Goal: Find contact information: Find contact information

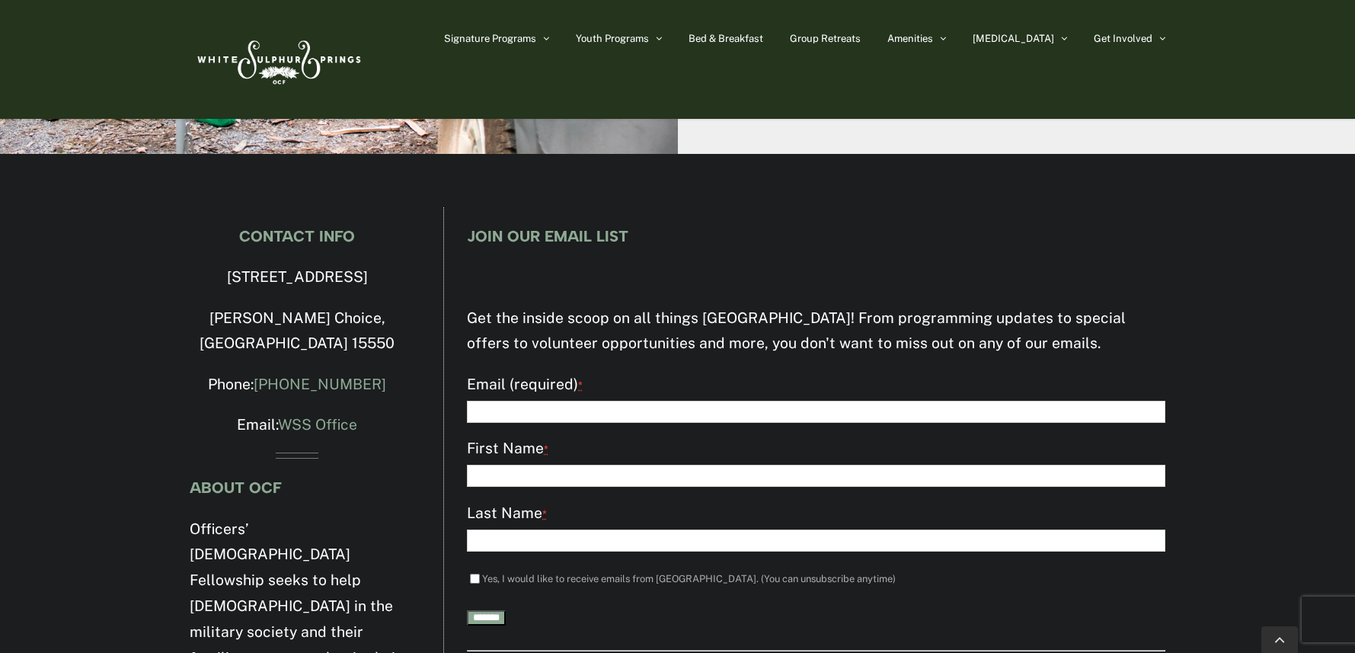
scroll to position [4424, 0]
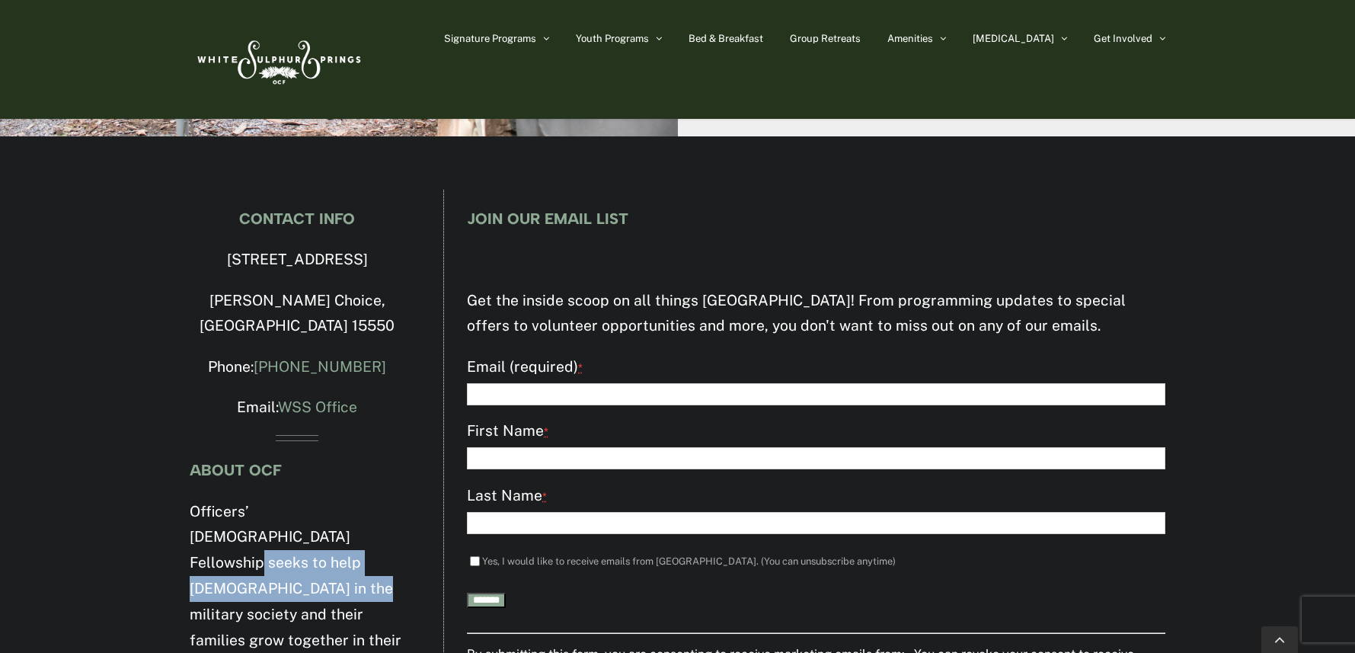
drag, startPoint x: 248, startPoint y: 390, endPoint x: 295, endPoint y: 413, distance: 51.8
click at [295, 499] on p "Officers’ [DEMOGRAPHIC_DATA] Fellowship seeks to help [DEMOGRAPHIC_DATA] in the…" at bounding box center [297, 666] width 215 height 335
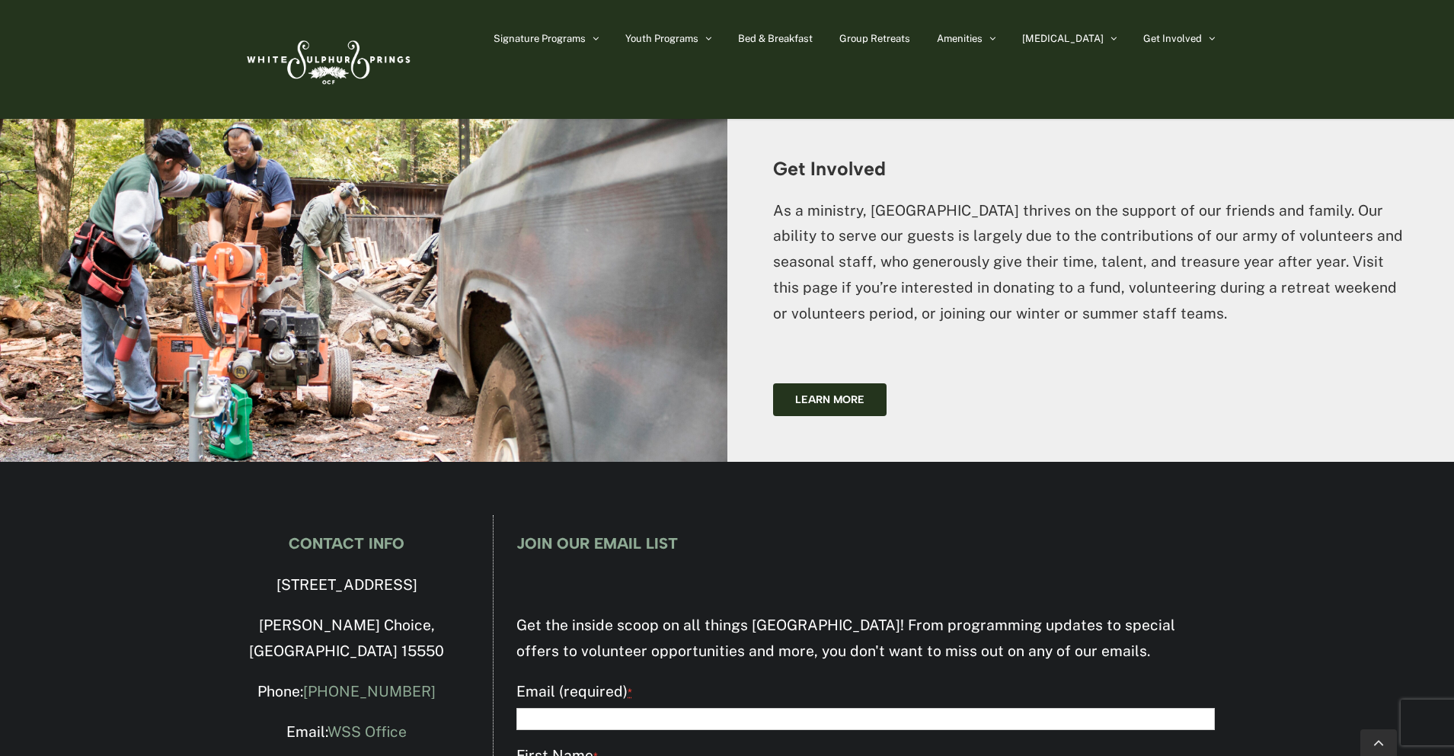
scroll to position [4271, 0]
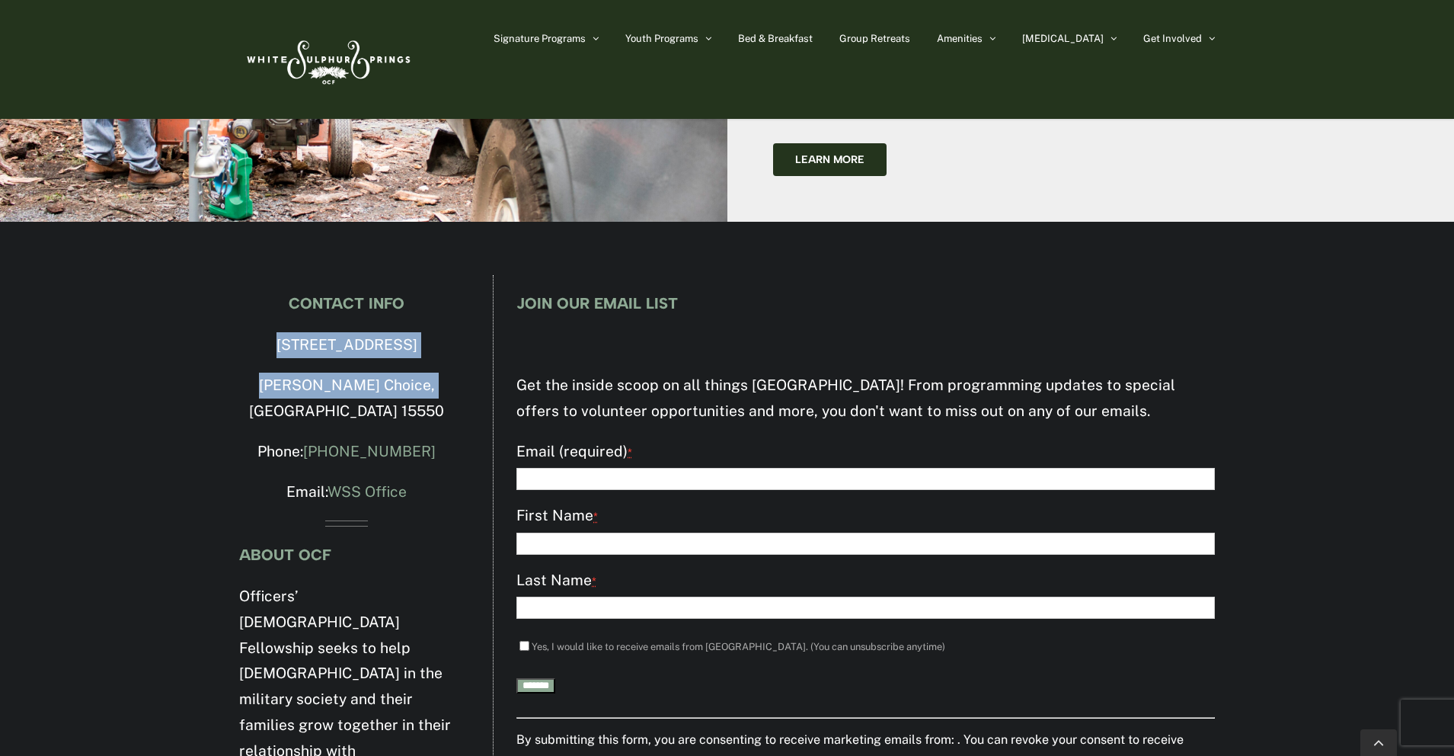
drag, startPoint x: 253, startPoint y: 240, endPoint x: 432, endPoint y: 277, distance: 182.8
click at [432, 295] on div "CONTACT INFO [STREET_ADDRESS][PERSON_NAME] Phone: [PHONE_NUMBER] Email: WSS Off…" at bounding box center [346, 606] width 215 height 623
copy div "[STREET_ADDRESS][PERSON_NAME]"
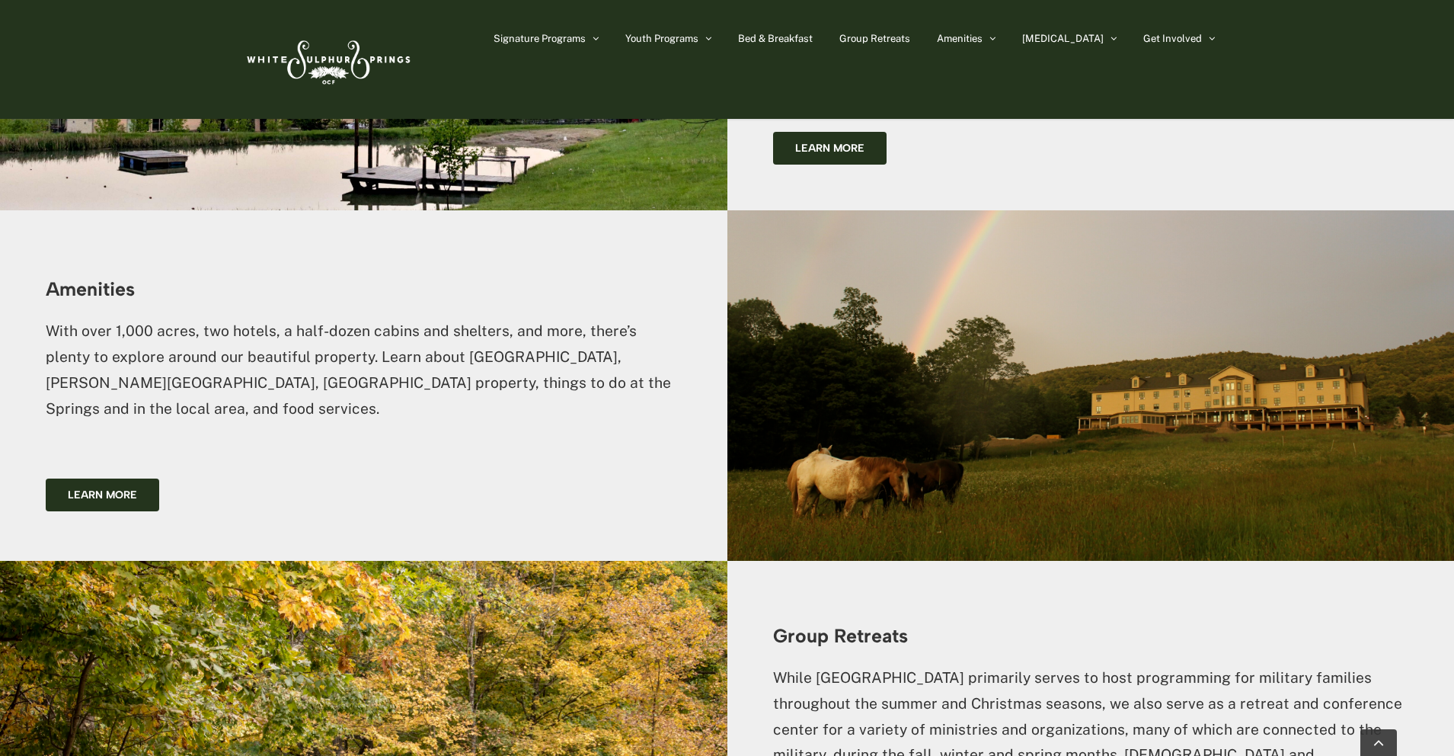
scroll to position [2502, 0]
